Goal: Information Seeking & Learning: Learn about a topic

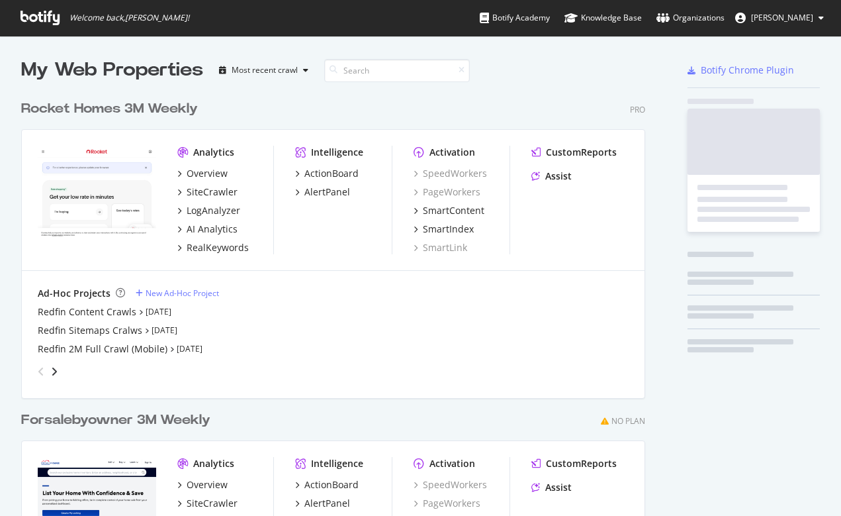
scroll to position [598, 635]
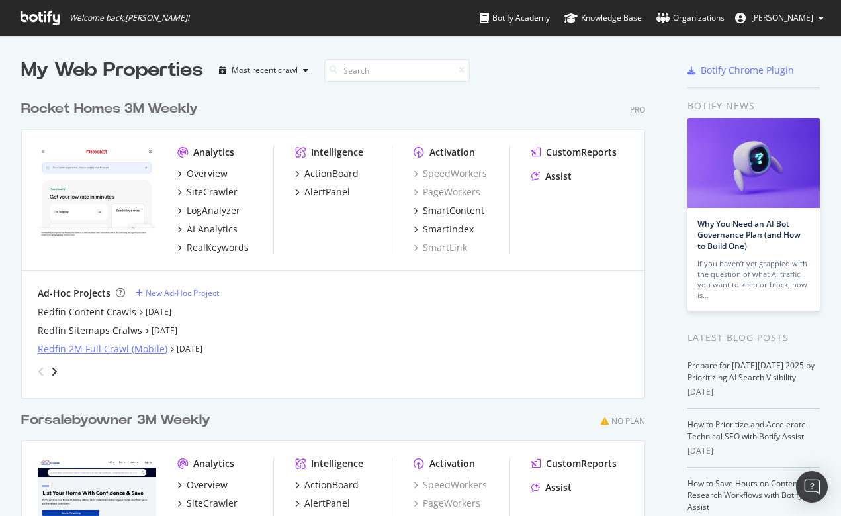
click at [85, 350] on div "Redfin 2M Full Crawl (Mobile)" at bounding box center [103, 348] width 130 height 13
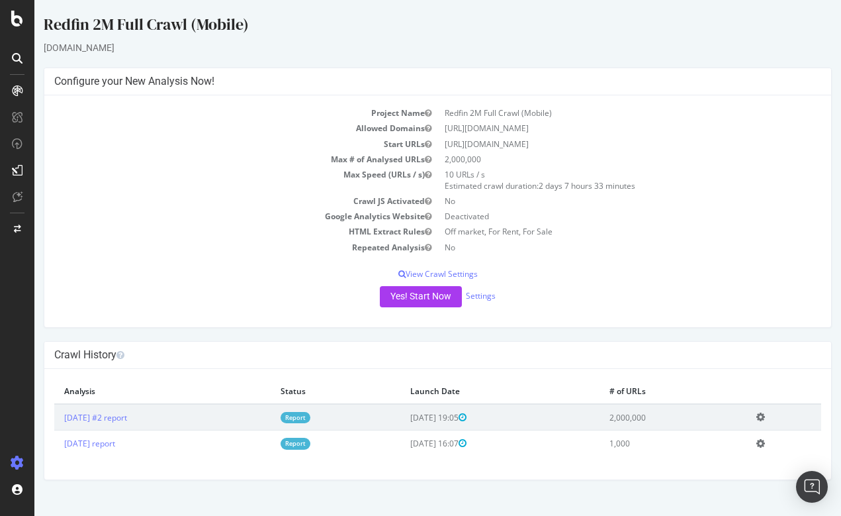
click at [19, 463] on icon at bounding box center [17, 462] width 13 height 13
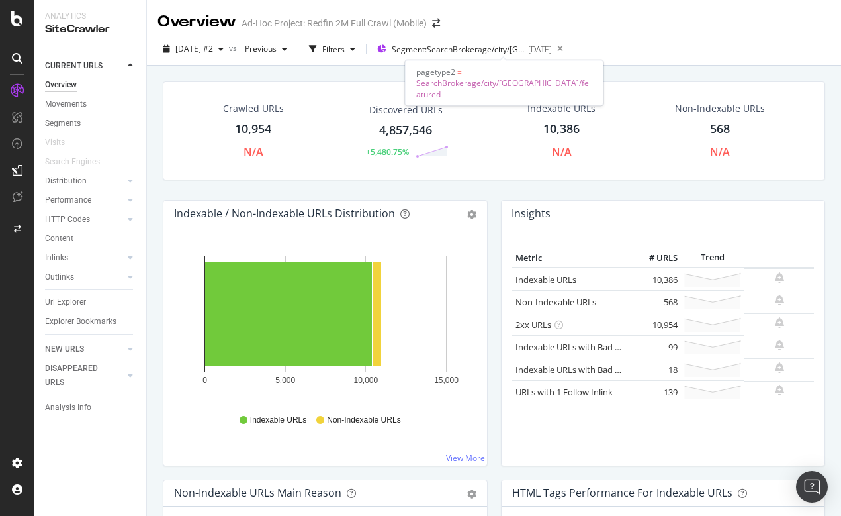
click at [492, 46] on span "Segment: SearchBrokerage/city/CA/featured" at bounding box center [458, 49] width 132 height 11
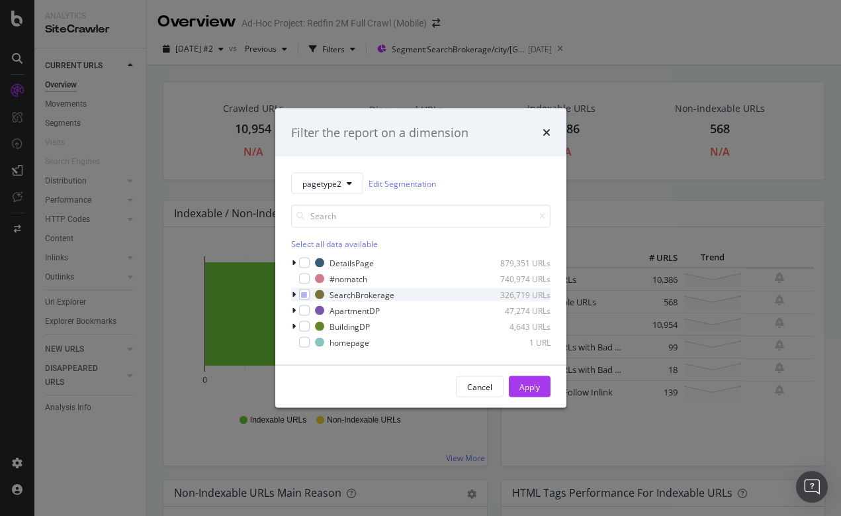
click at [294, 291] on icon "modal" at bounding box center [294, 295] width 4 height 8
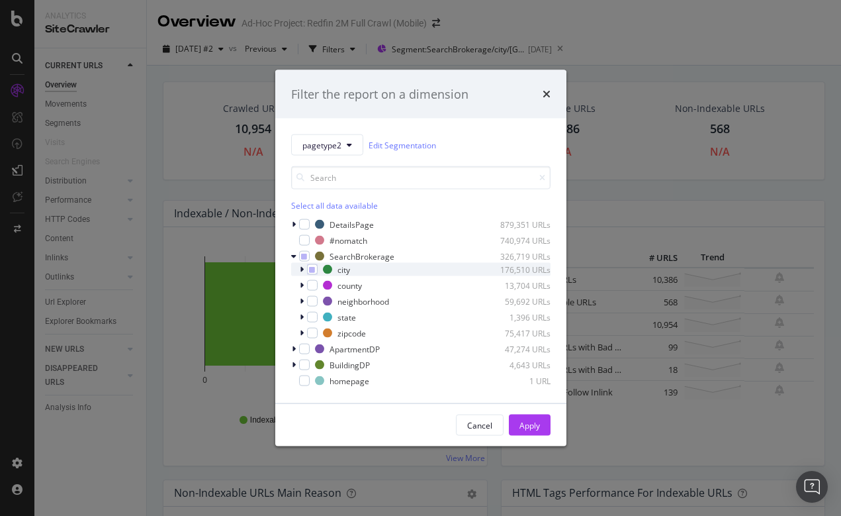
click at [301, 269] on icon "modal" at bounding box center [302, 269] width 4 height 8
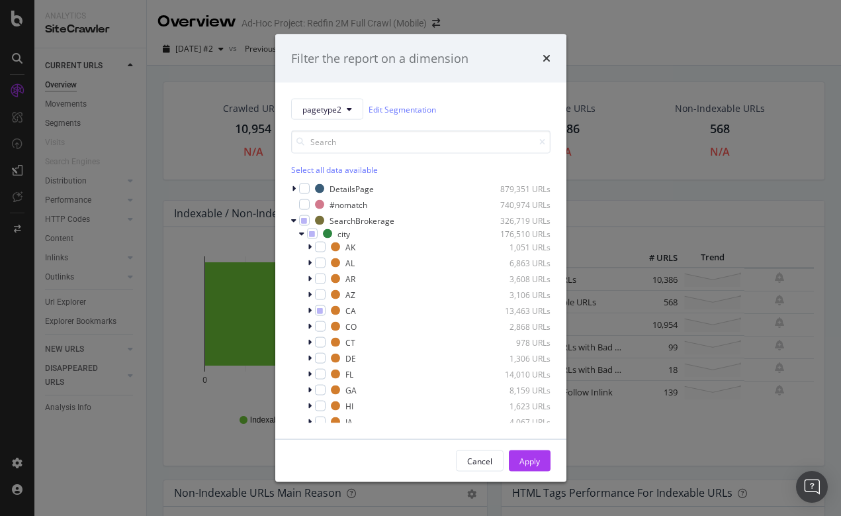
click at [579, 31] on div "Filter the report on a dimension pagetype2 Edit Segmentation Select all data av…" at bounding box center [420, 258] width 841 height 516
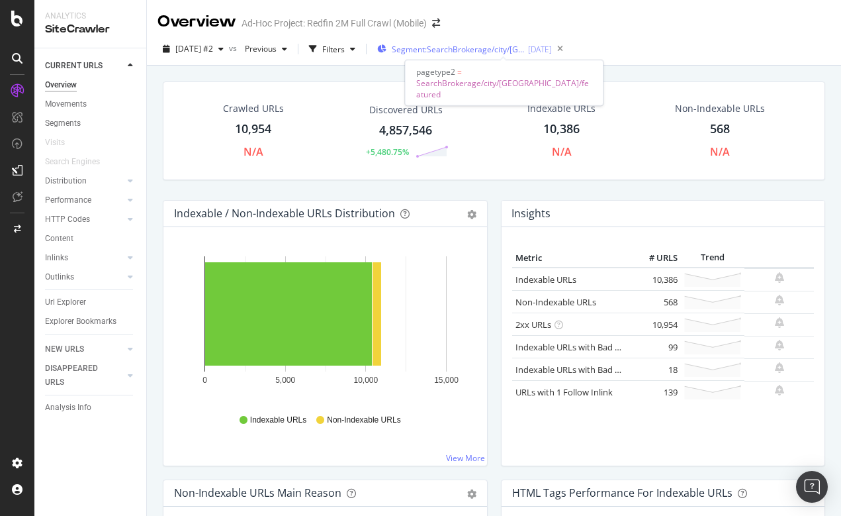
click at [457, 48] on span "Segment: SearchBrokerage/city/CA/featured" at bounding box center [458, 49] width 132 height 11
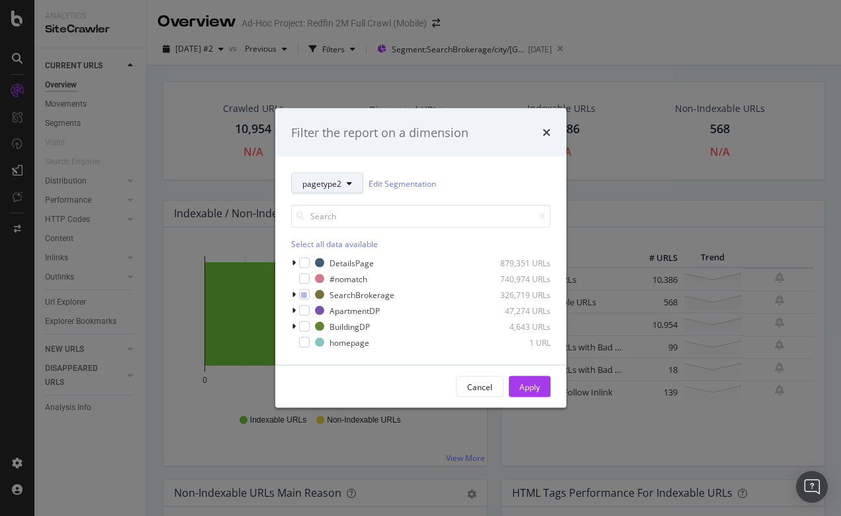
click at [339, 186] on span "pagetype2" at bounding box center [322, 182] width 39 height 11
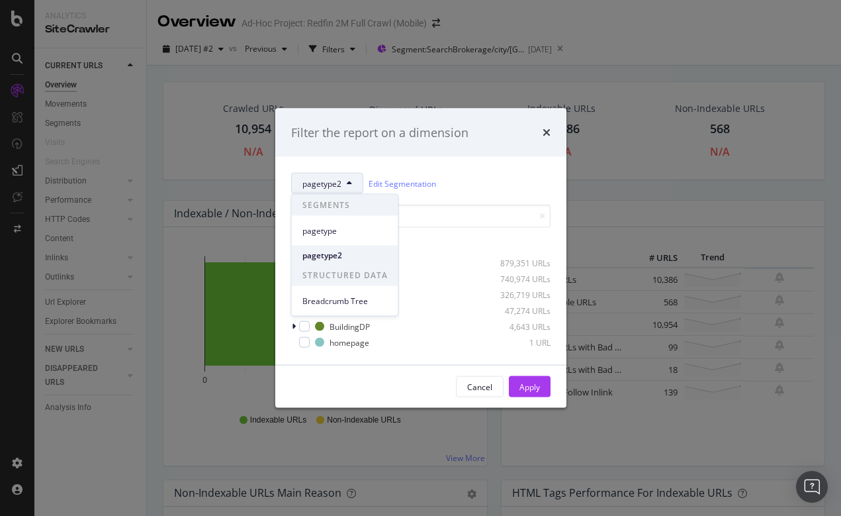
click at [332, 254] on span "pagetype2" at bounding box center [345, 255] width 85 height 12
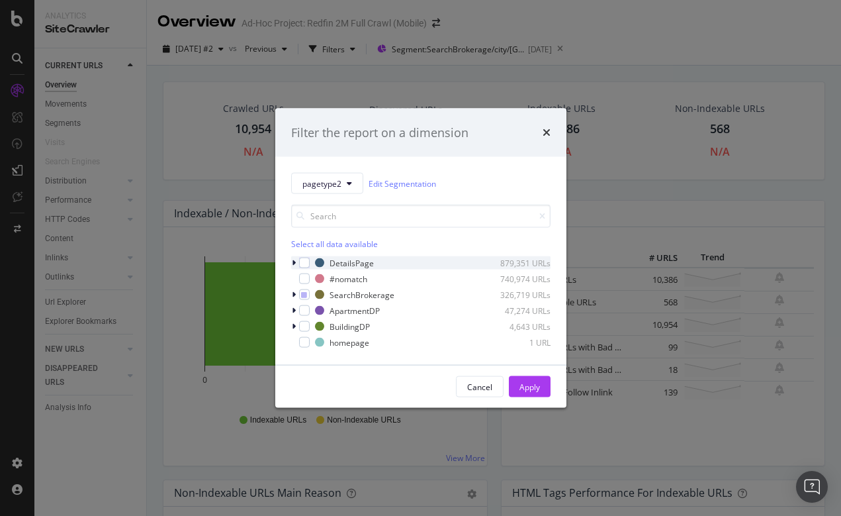
click at [293, 263] on icon "modal" at bounding box center [294, 263] width 4 height 8
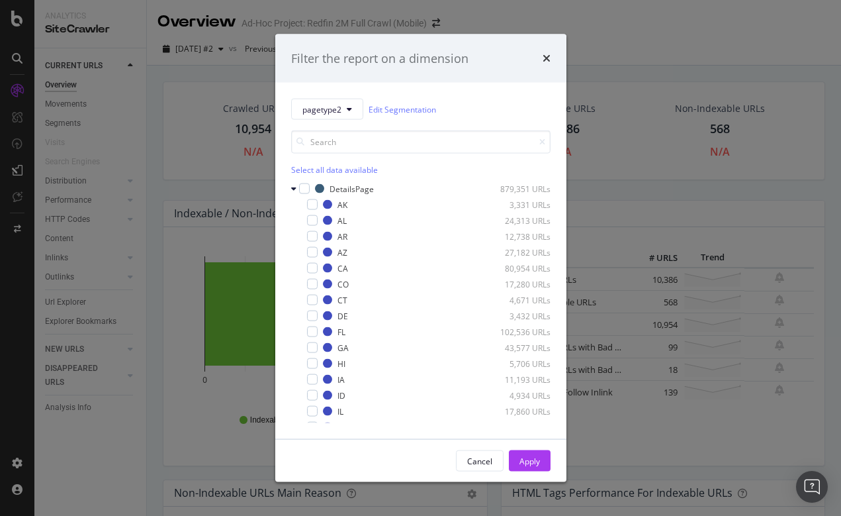
click at [290, 188] on div "pagetype2 Edit Segmentation Select all data available DetailsPage 879,351 URLs …" at bounding box center [420, 261] width 291 height 356
click at [297, 187] on div "modal" at bounding box center [295, 188] width 8 height 13
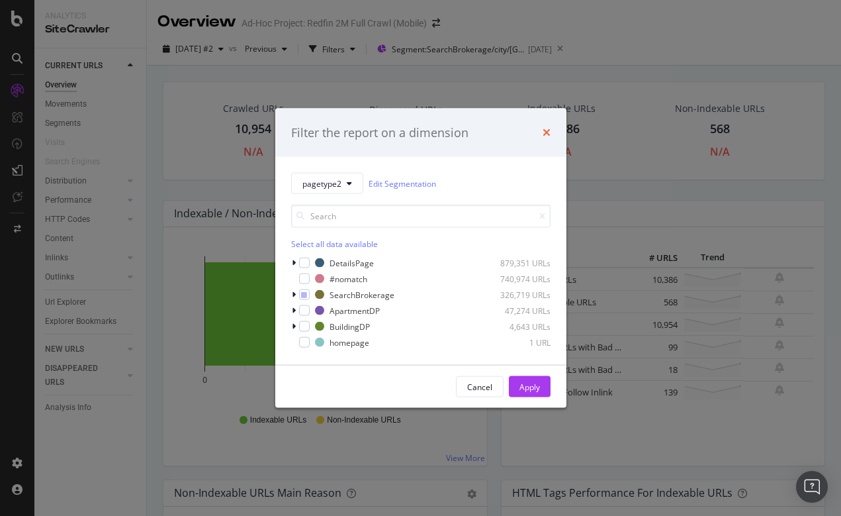
click at [544, 134] on icon "times" at bounding box center [547, 132] width 8 height 11
